Goal: Task Accomplishment & Management: Manage account settings

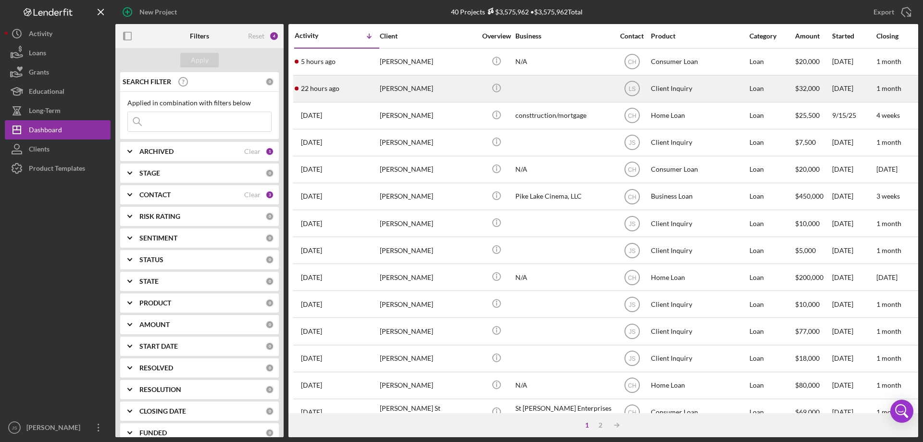
click at [450, 93] on div "[PERSON_NAME]" at bounding box center [428, 88] width 96 height 25
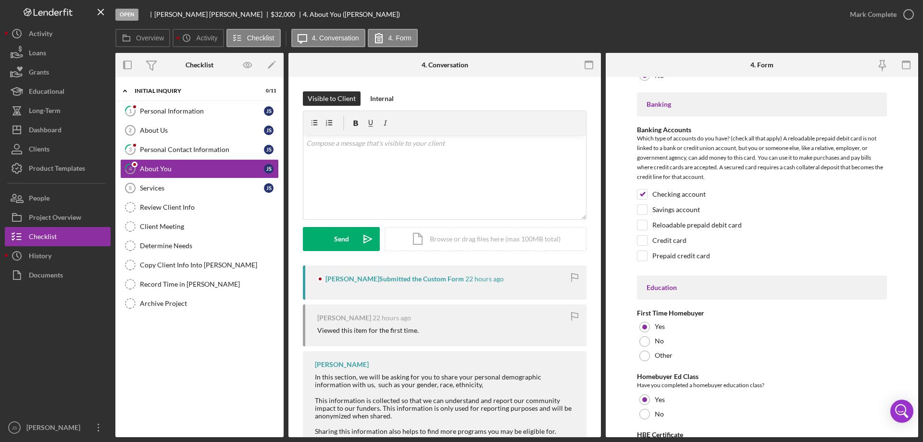
scroll to position [1998, 0]
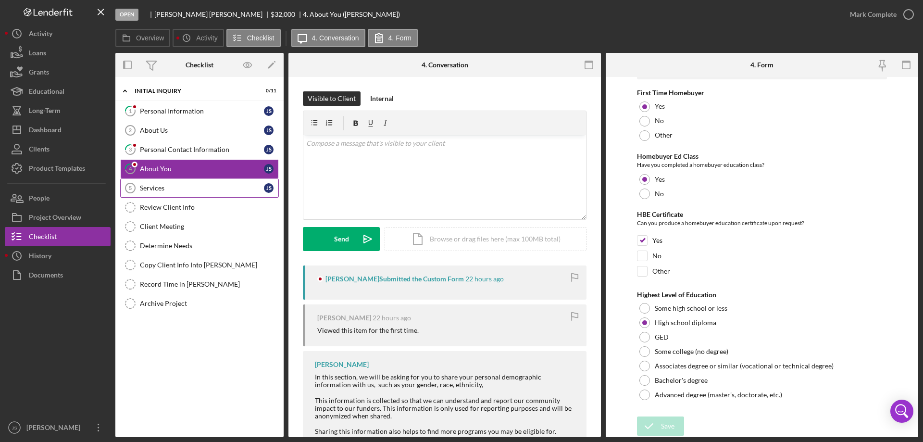
click at [190, 190] on div "Services" at bounding box center [202, 188] width 124 height 8
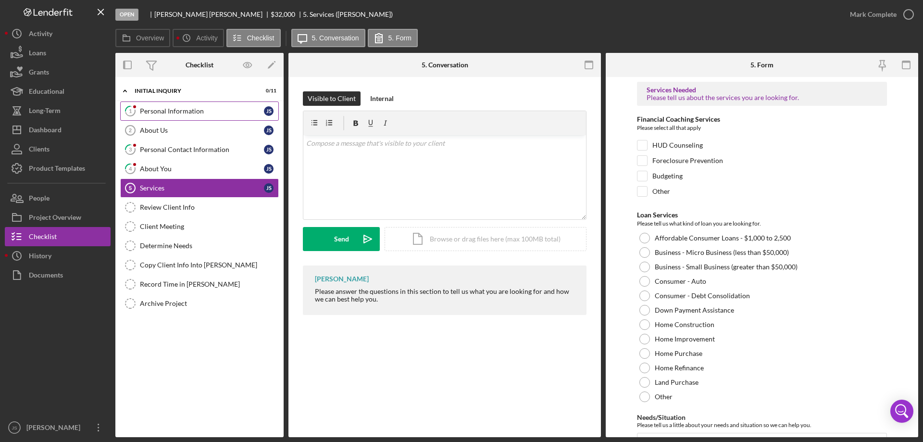
click at [165, 110] on div "Personal Information" at bounding box center [202, 111] width 124 height 8
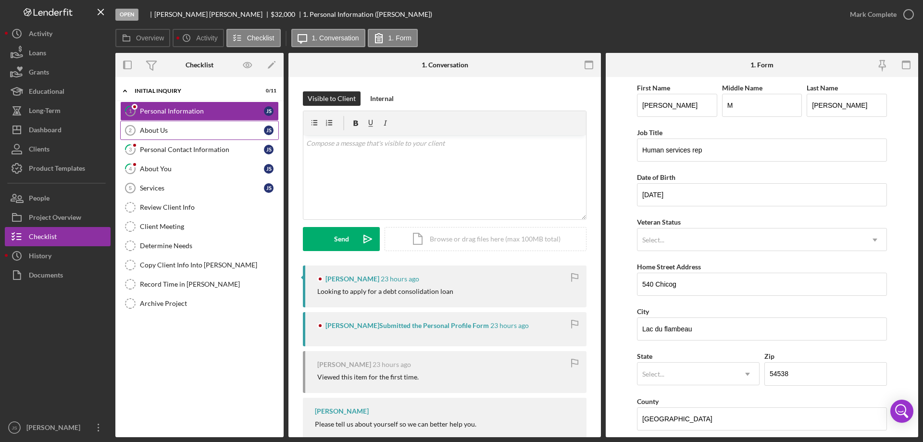
click at [168, 127] on div "About Us" at bounding box center [202, 130] width 124 height 8
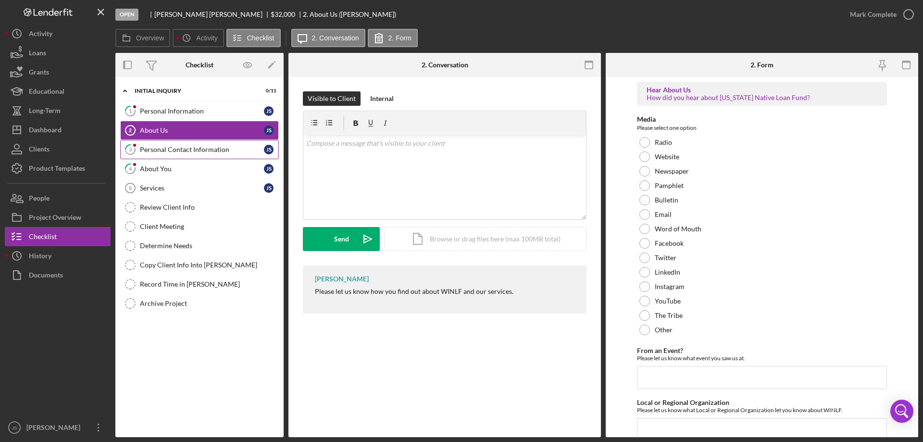
click at [191, 147] on div "Personal Contact Information" at bounding box center [202, 150] width 124 height 8
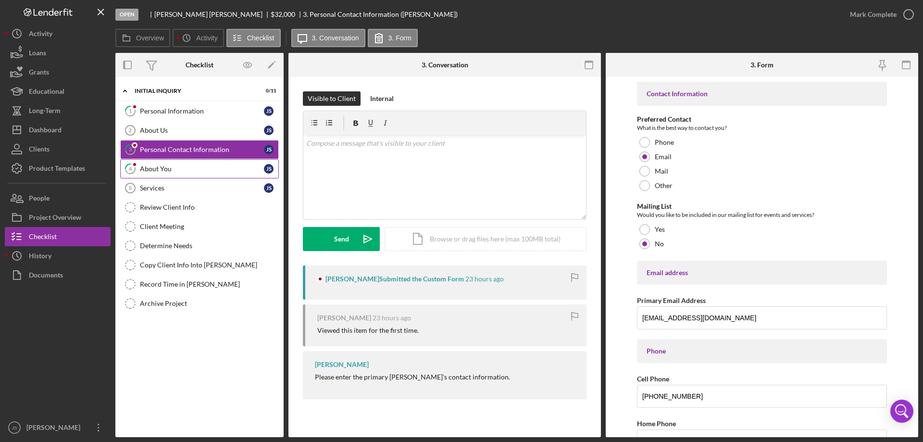
click at [187, 171] on div "About You" at bounding box center [202, 169] width 124 height 8
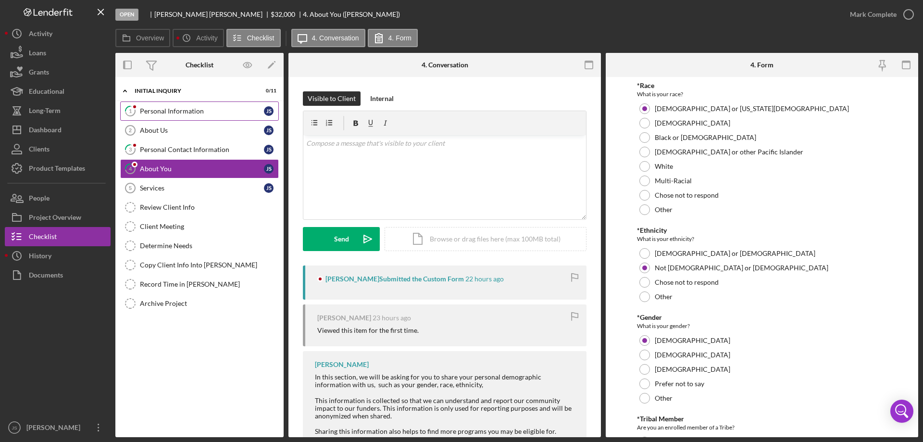
click at [186, 112] on div "Personal Information" at bounding box center [202, 111] width 124 height 8
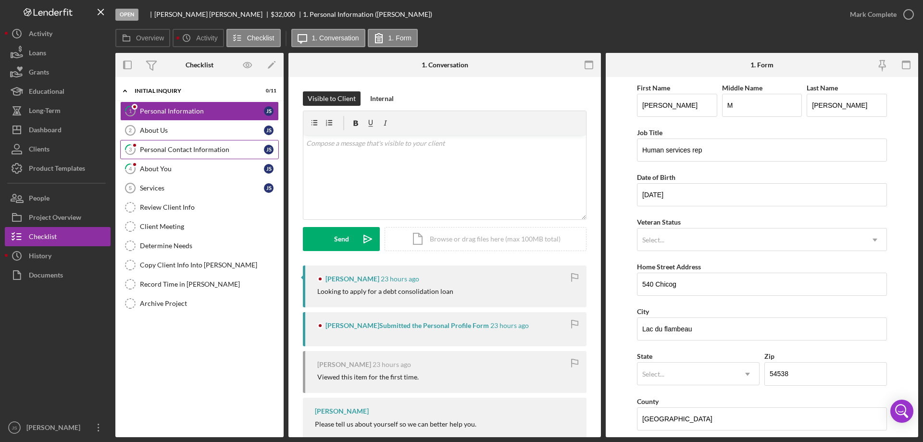
click at [172, 148] on div "Personal Contact Information" at bounding box center [202, 150] width 124 height 8
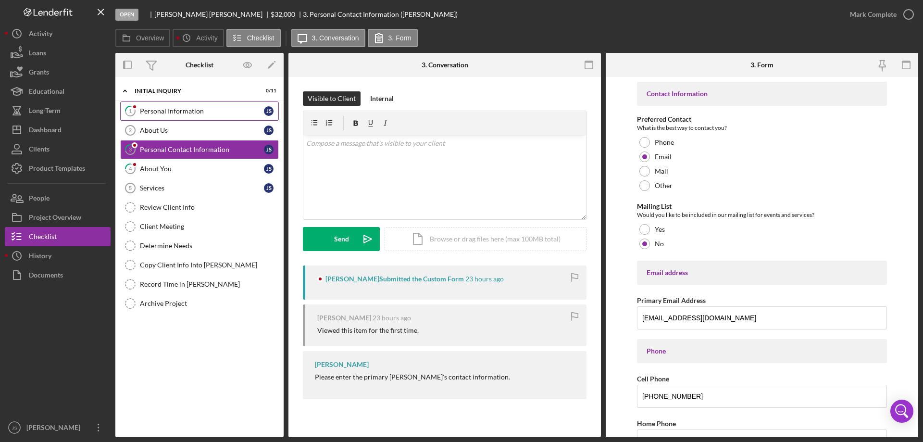
click at [194, 112] on div "Personal Information" at bounding box center [202, 111] width 124 height 8
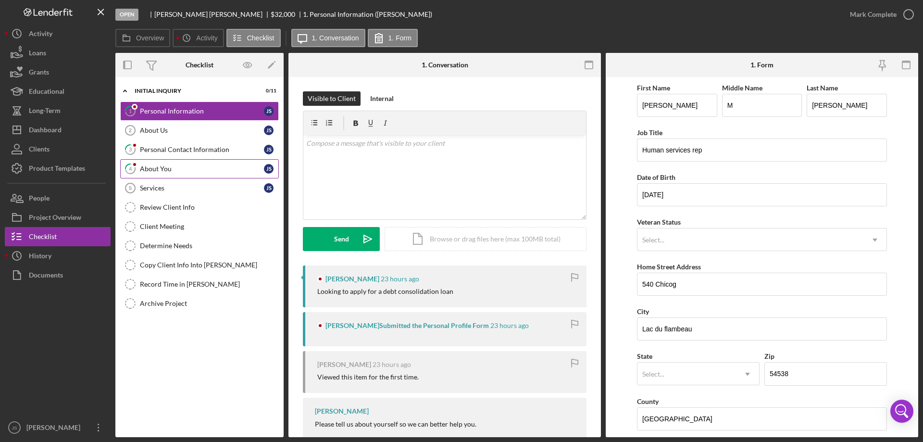
click at [179, 168] on div "About You" at bounding box center [202, 169] width 124 height 8
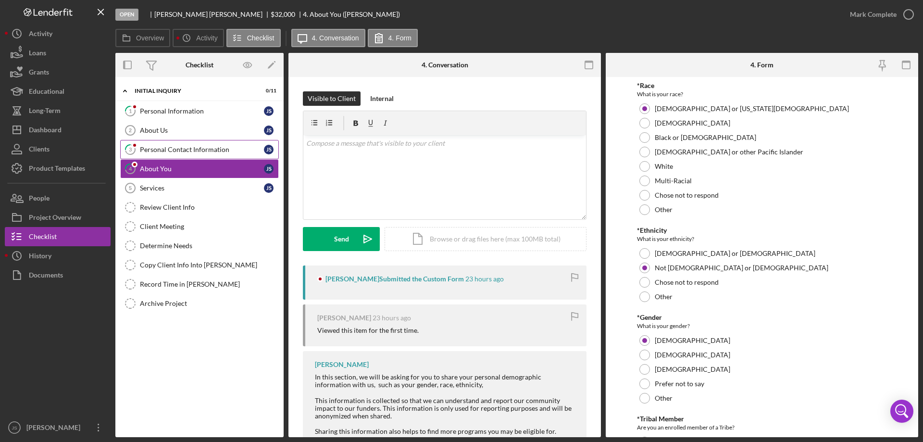
click at [176, 151] on div "Personal Contact Information" at bounding box center [202, 150] width 124 height 8
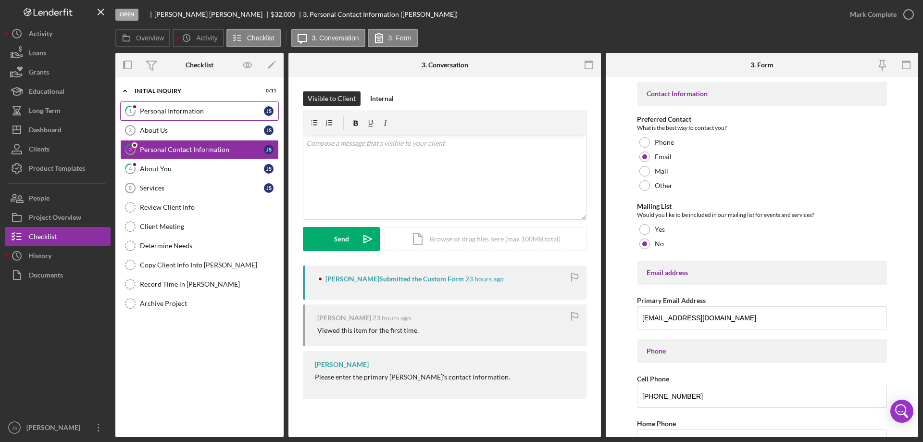
click at [186, 108] on div "Personal Information" at bounding box center [202, 111] width 124 height 8
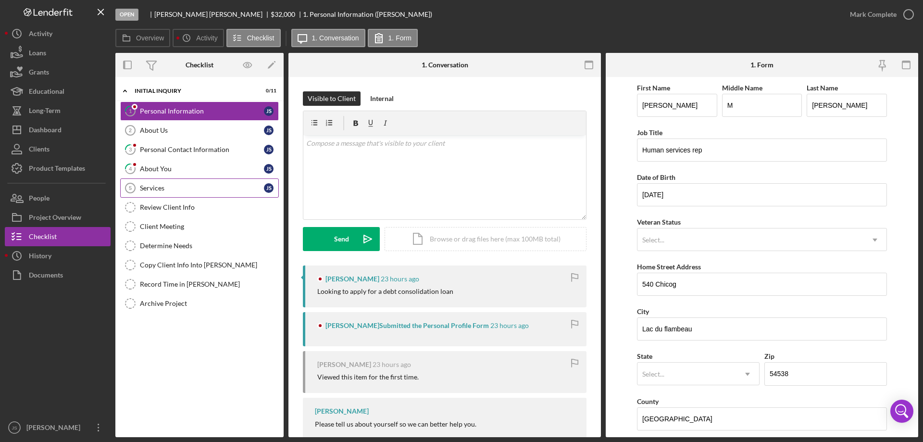
click at [179, 182] on link "Services 5 Services J S" at bounding box center [199, 187] width 159 height 19
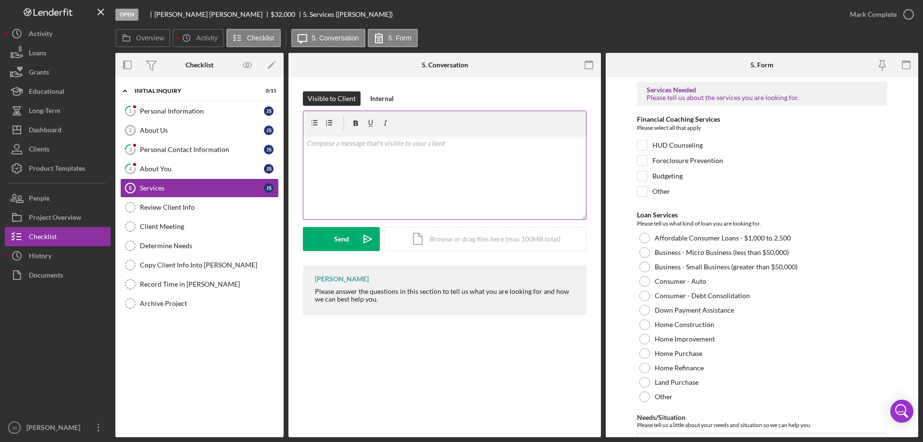
click at [342, 148] on p at bounding box center [444, 143] width 277 height 11
click at [375, 156] on p "Hi [PERSON_NAME], the next step will be to complete an intake, which will take …" at bounding box center [444, 149] width 277 height 22
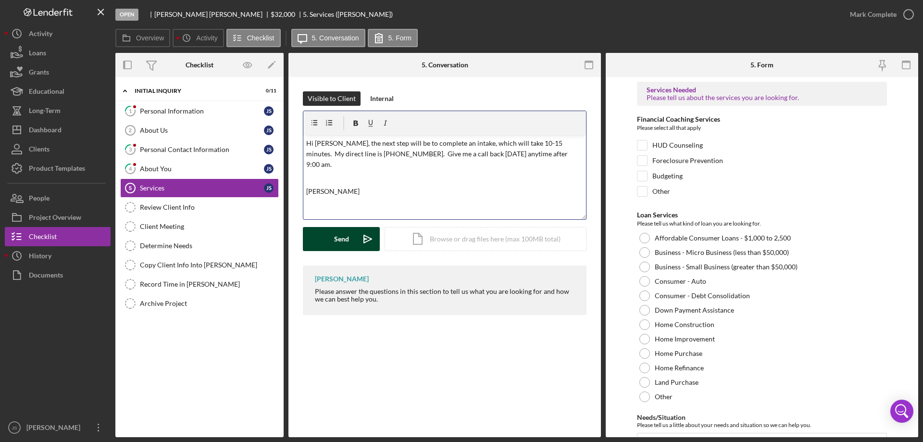
click at [323, 237] on button "Send Icon/icon-invite-send" at bounding box center [341, 239] width 77 height 24
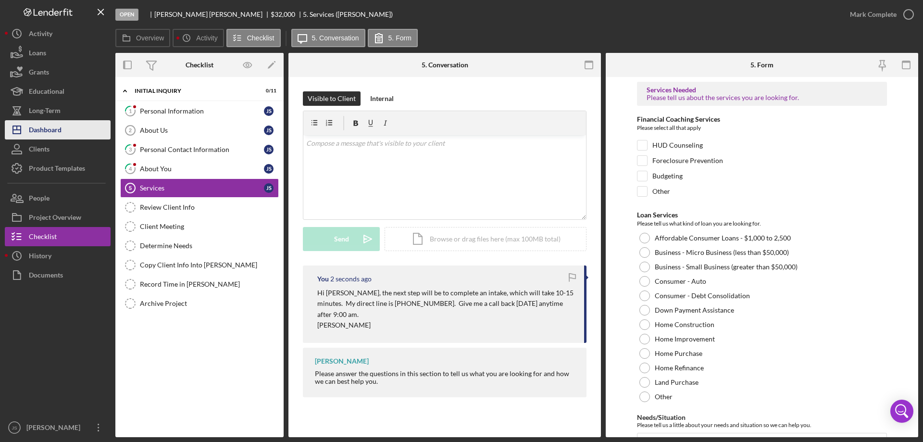
click at [47, 125] on div "Dashboard" at bounding box center [45, 131] width 33 height 22
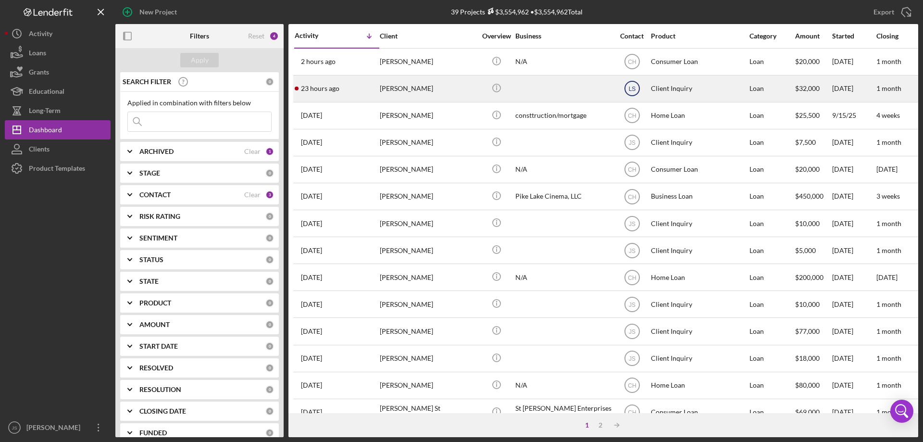
click at [632, 89] on text "LS" at bounding box center [631, 89] width 7 height 7
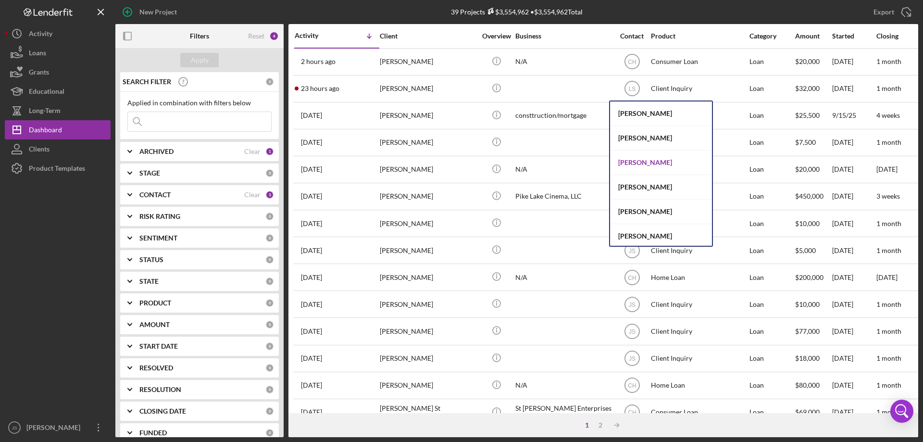
click at [630, 162] on div "[PERSON_NAME]" at bounding box center [661, 162] width 102 height 25
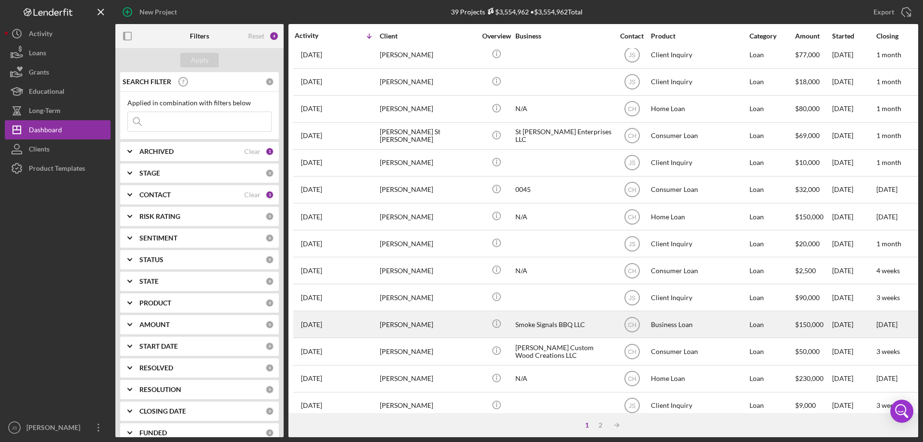
scroll to position [322, 0]
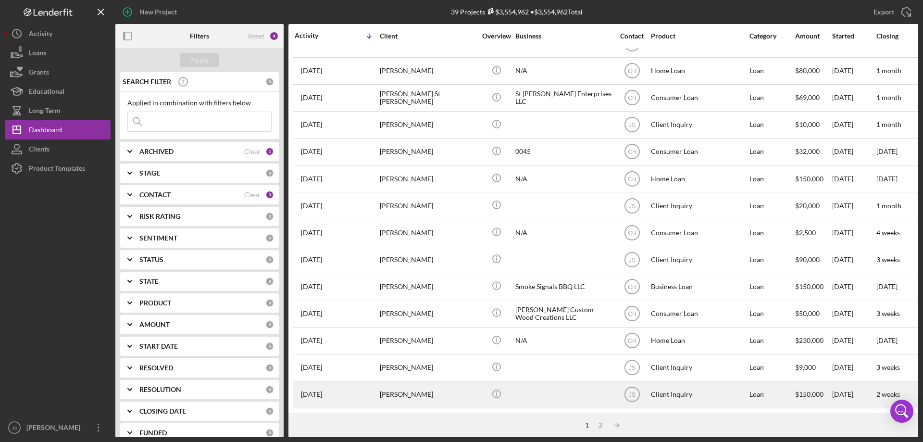
click at [461, 388] on div "[PERSON_NAME]" at bounding box center [428, 394] width 96 height 25
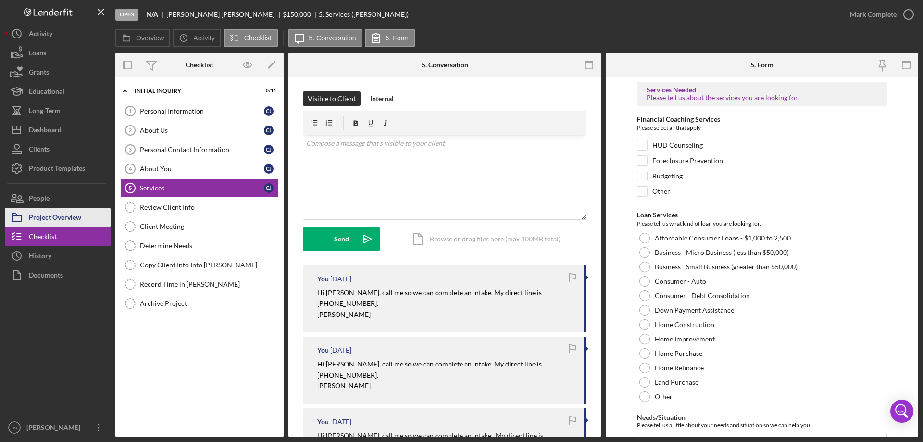
click at [62, 218] on div "Project Overview" at bounding box center [55, 219] width 52 height 22
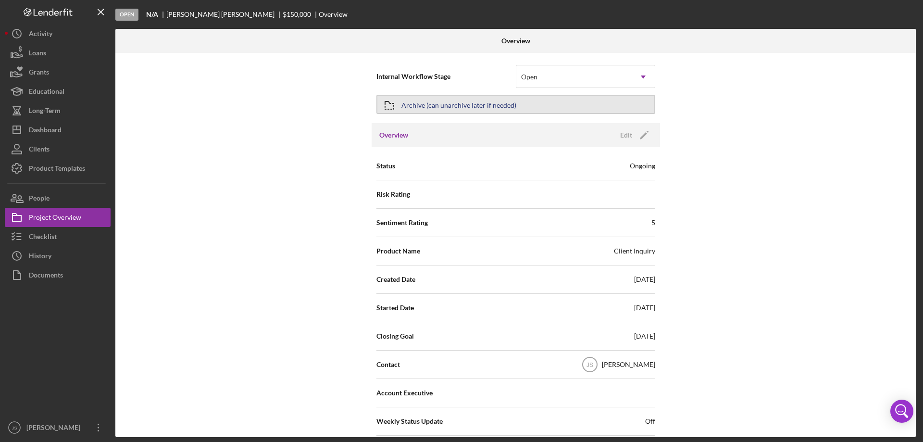
click at [499, 98] on div "Archive (can unarchive later if needed)" at bounding box center [458, 104] width 115 height 17
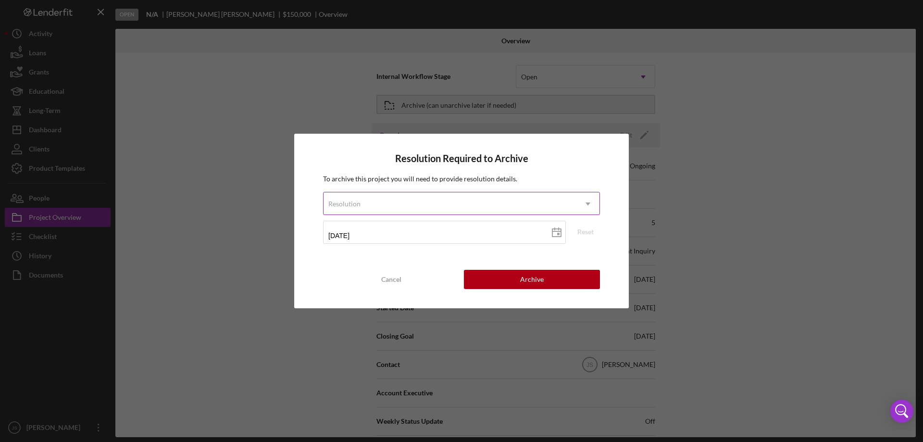
click at [429, 202] on div "Resolution" at bounding box center [449, 204] width 253 height 22
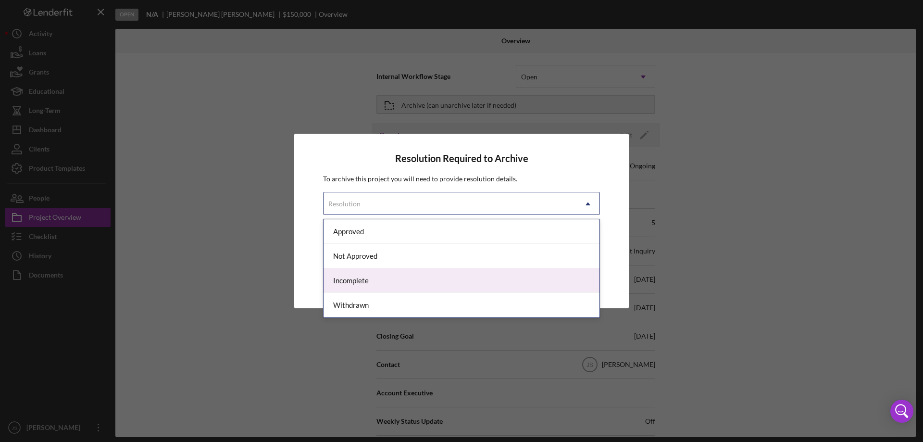
click at [406, 275] on div "Incomplete" at bounding box center [461, 280] width 276 height 25
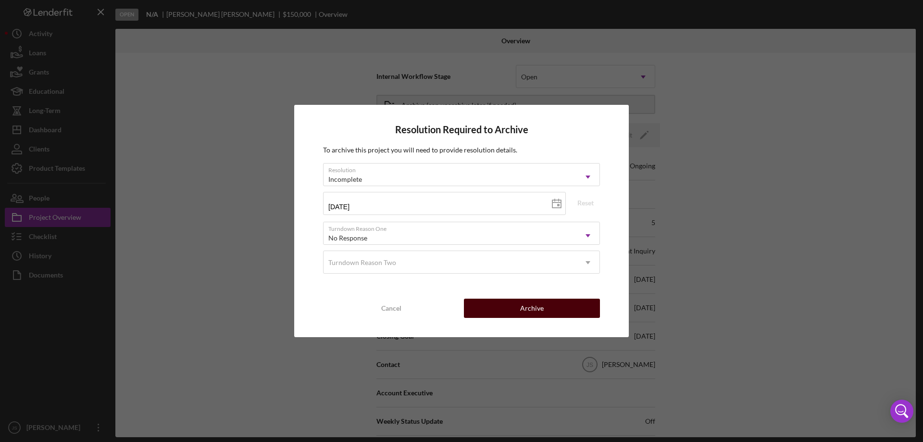
click at [501, 310] on button "Archive" at bounding box center [532, 307] width 136 height 19
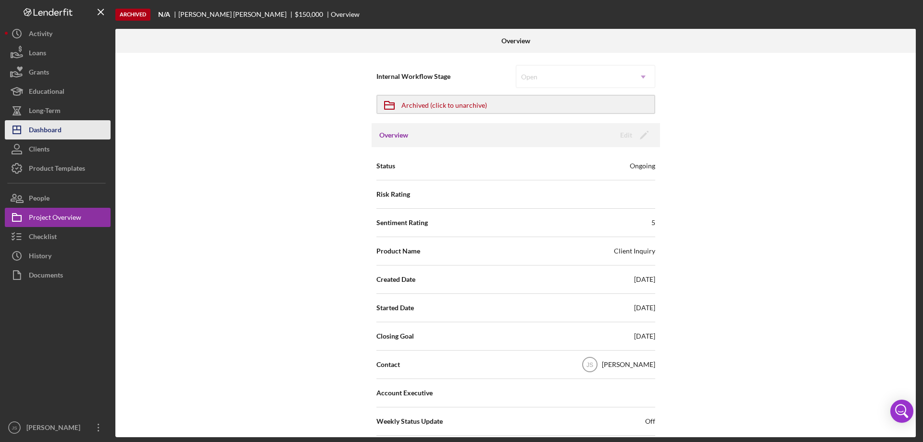
click at [69, 128] on button "Icon/Dashboard Dashboard" at bounding box center [58, 129] width 106 height 19
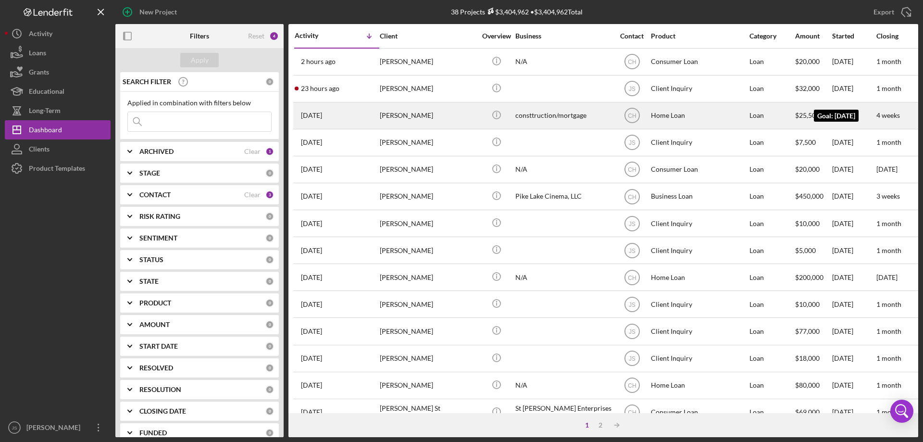
click at [880, 112] on time "4 weeks" at bounding box center [888, 115] width 24 height 8
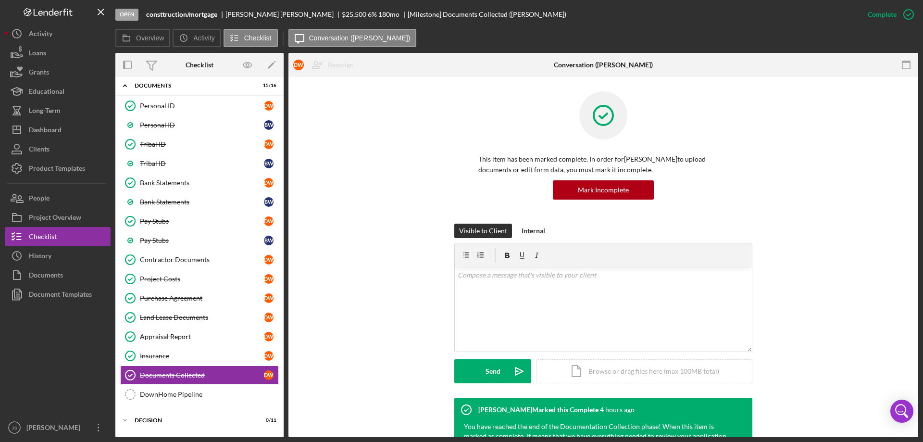
scroll to position [110, 0]
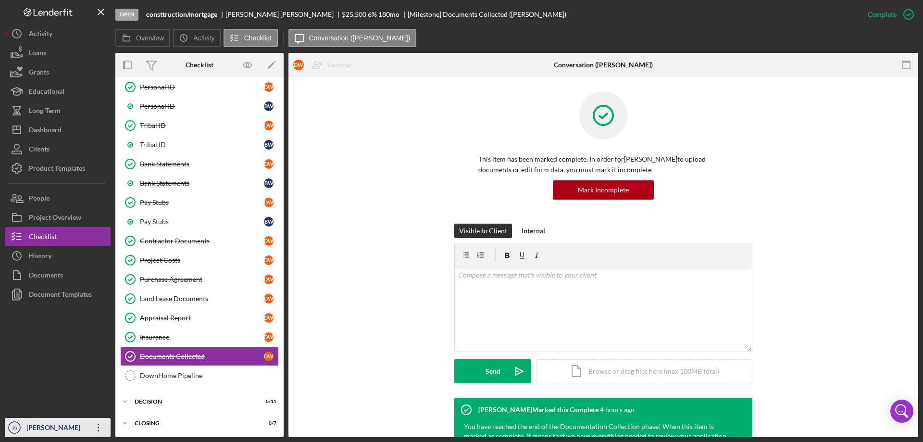
click at [47, 426] on div "[PERSON_NAME]" at bounding box center [55, 429] width 62 height 22
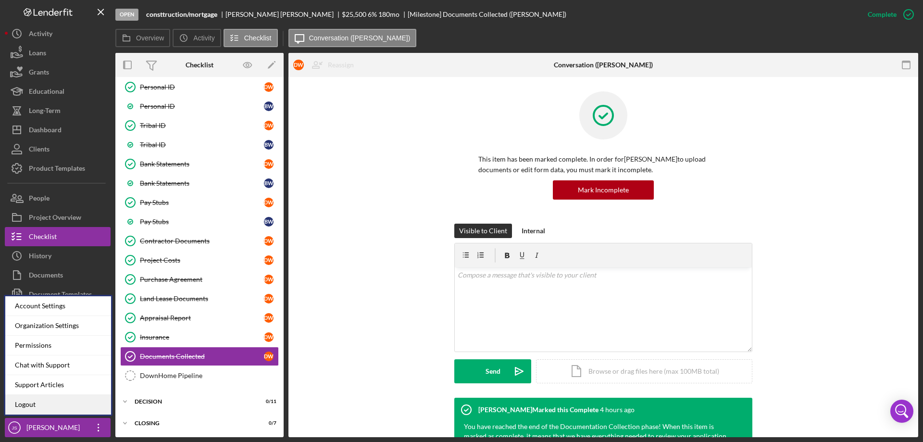
click at [30, 404] on link "Logout" at bounding box center [58, 405] width 106 height 20
